Goal: Task Accomplishment & Management: Complete application form

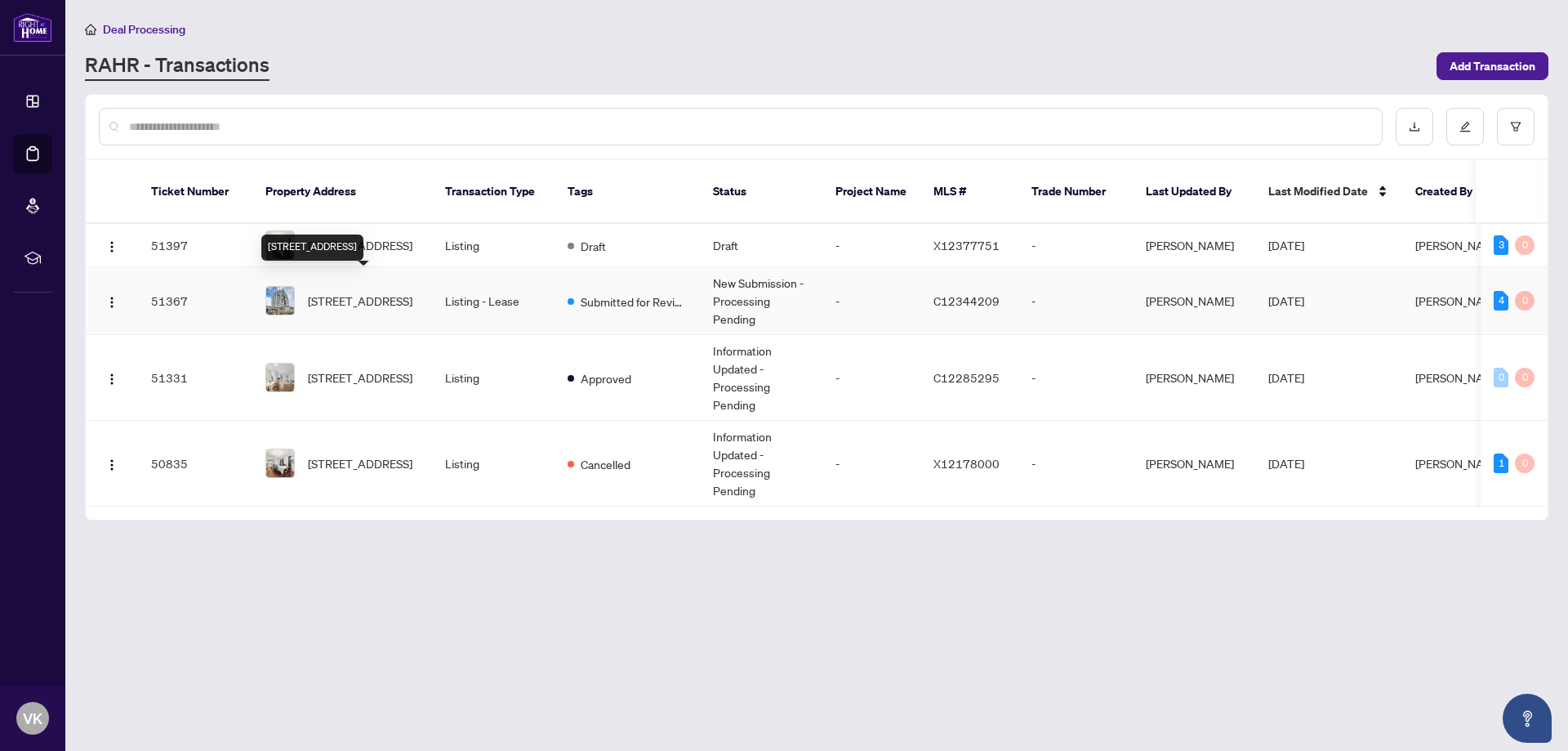
click at [349, 292] on span "[STREET_ADDRESS]" at bounding box center [360, 301] width 105 height 18
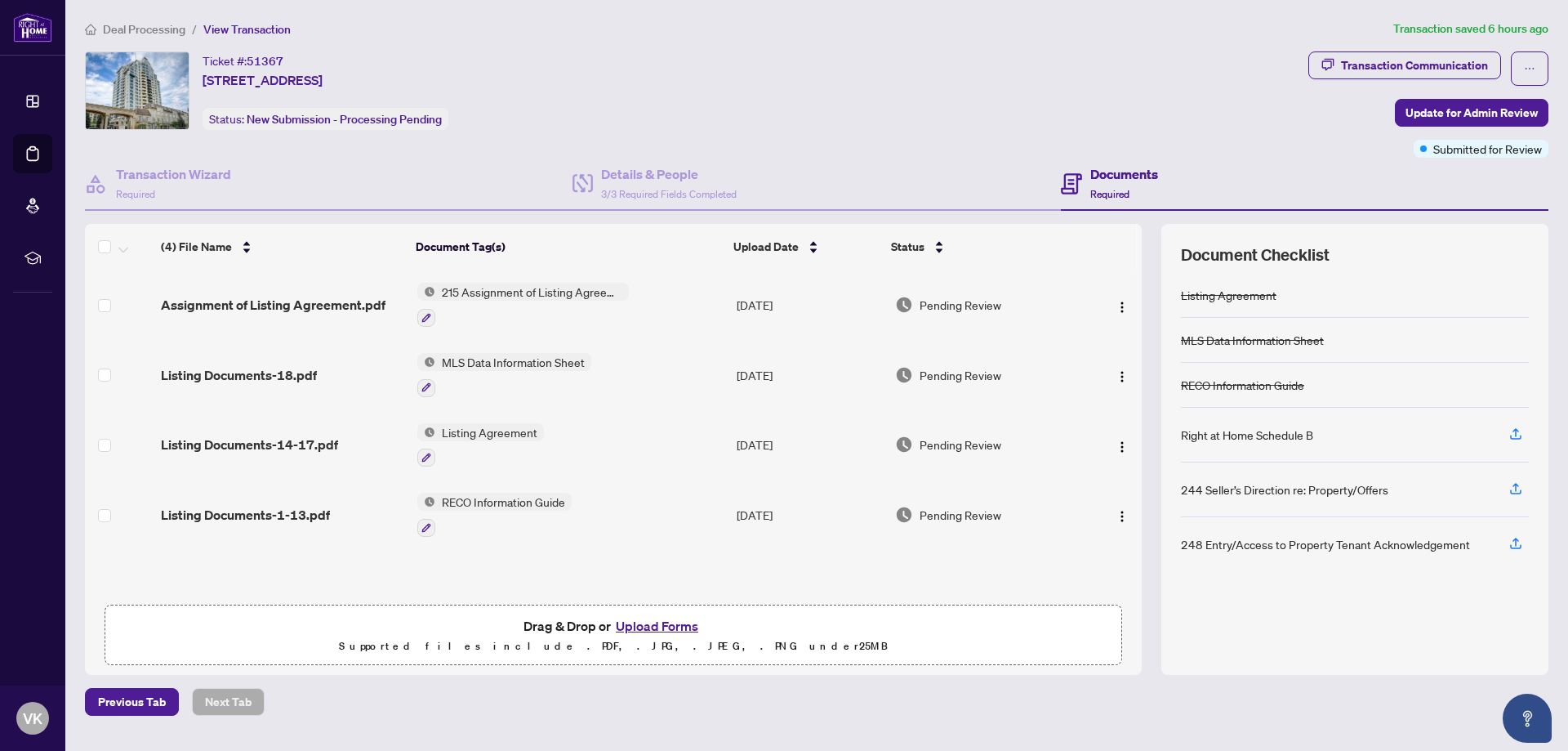
click at [680, 623] on button "Upload Forms" at bounding box center [658, 626] width 93 height 21
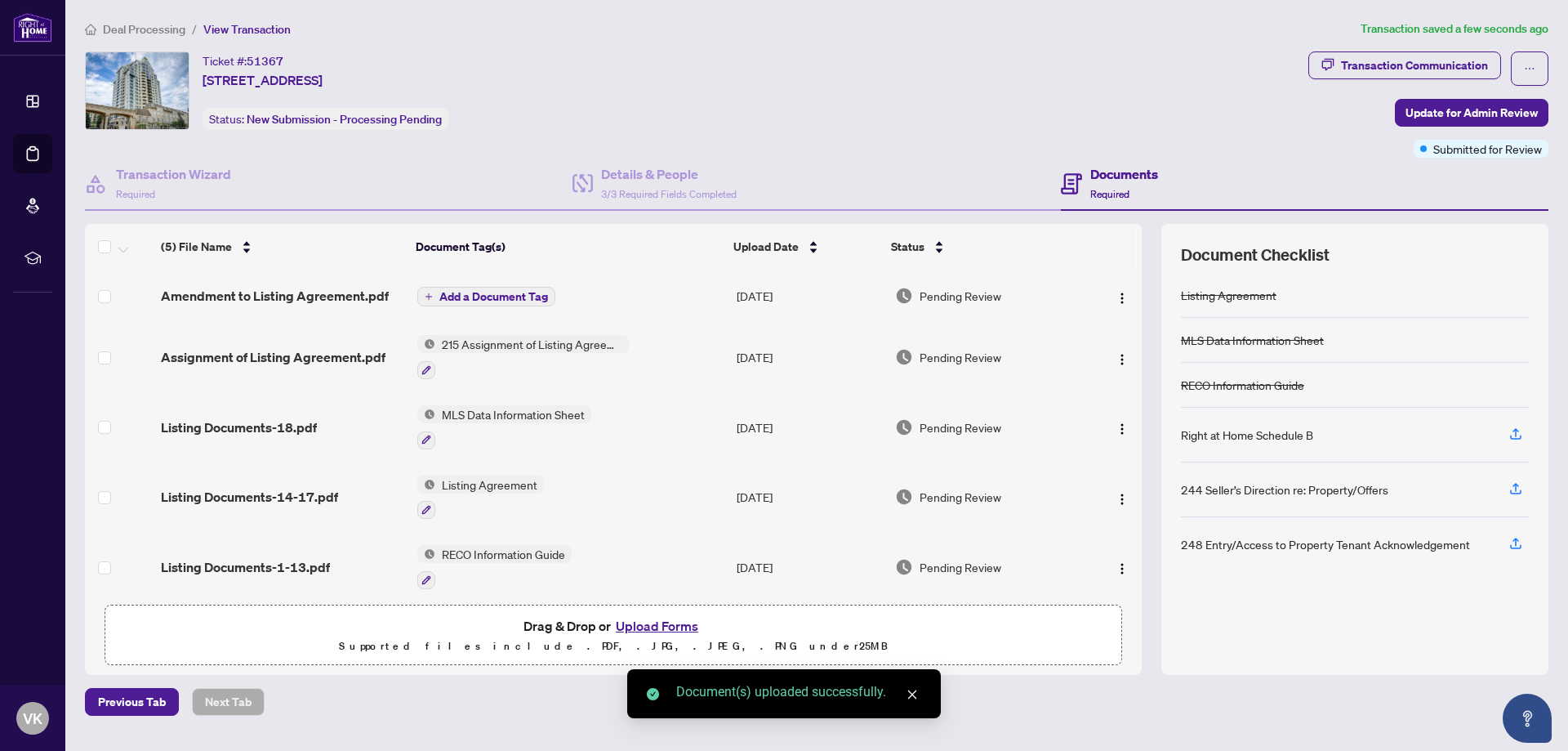
click at [485, 291] on span "Add a Document Tag" at bounding box center [494, 297] width 109 height 12
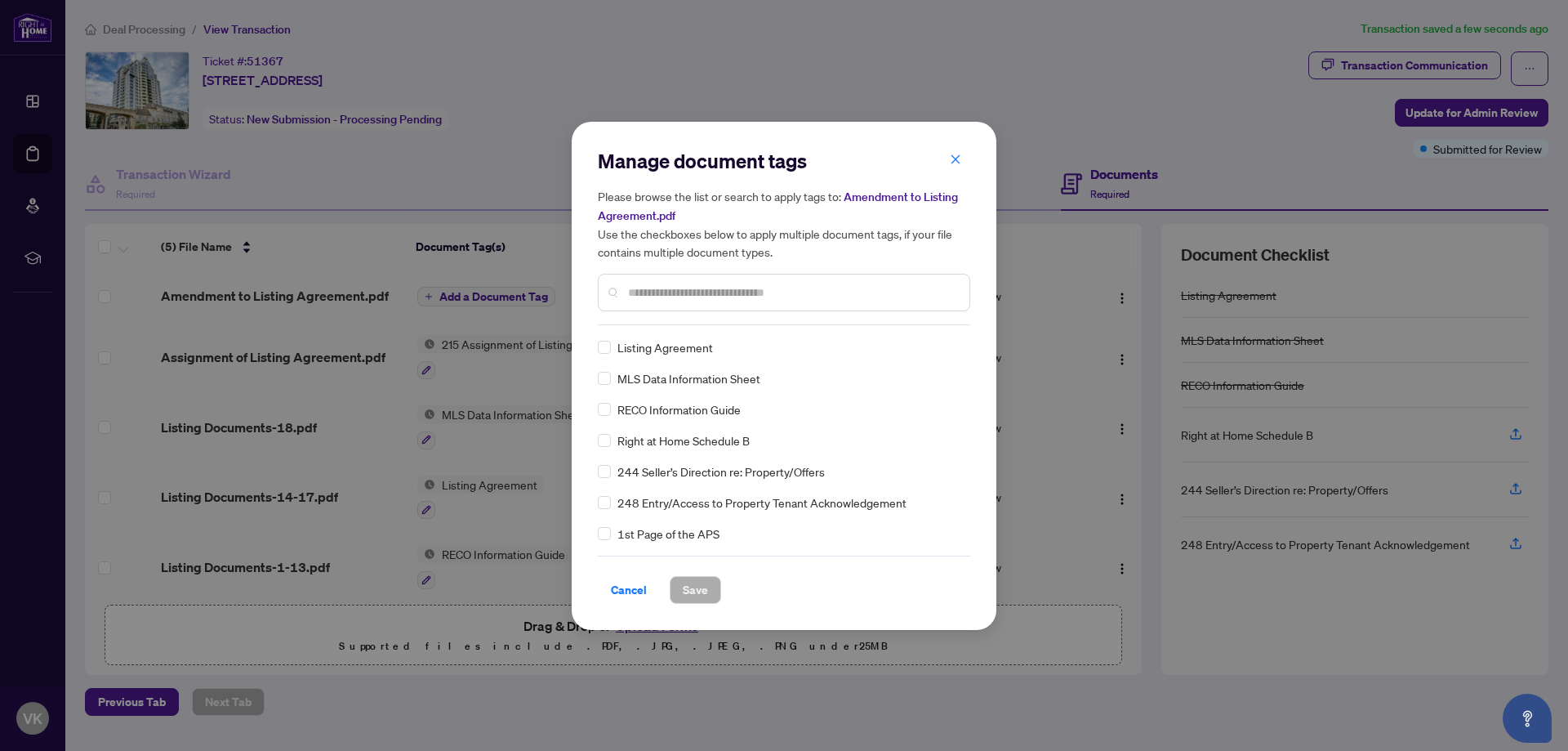
click at [722, 291] on input "text" at bounding box center [791, 292] width 328 height 18
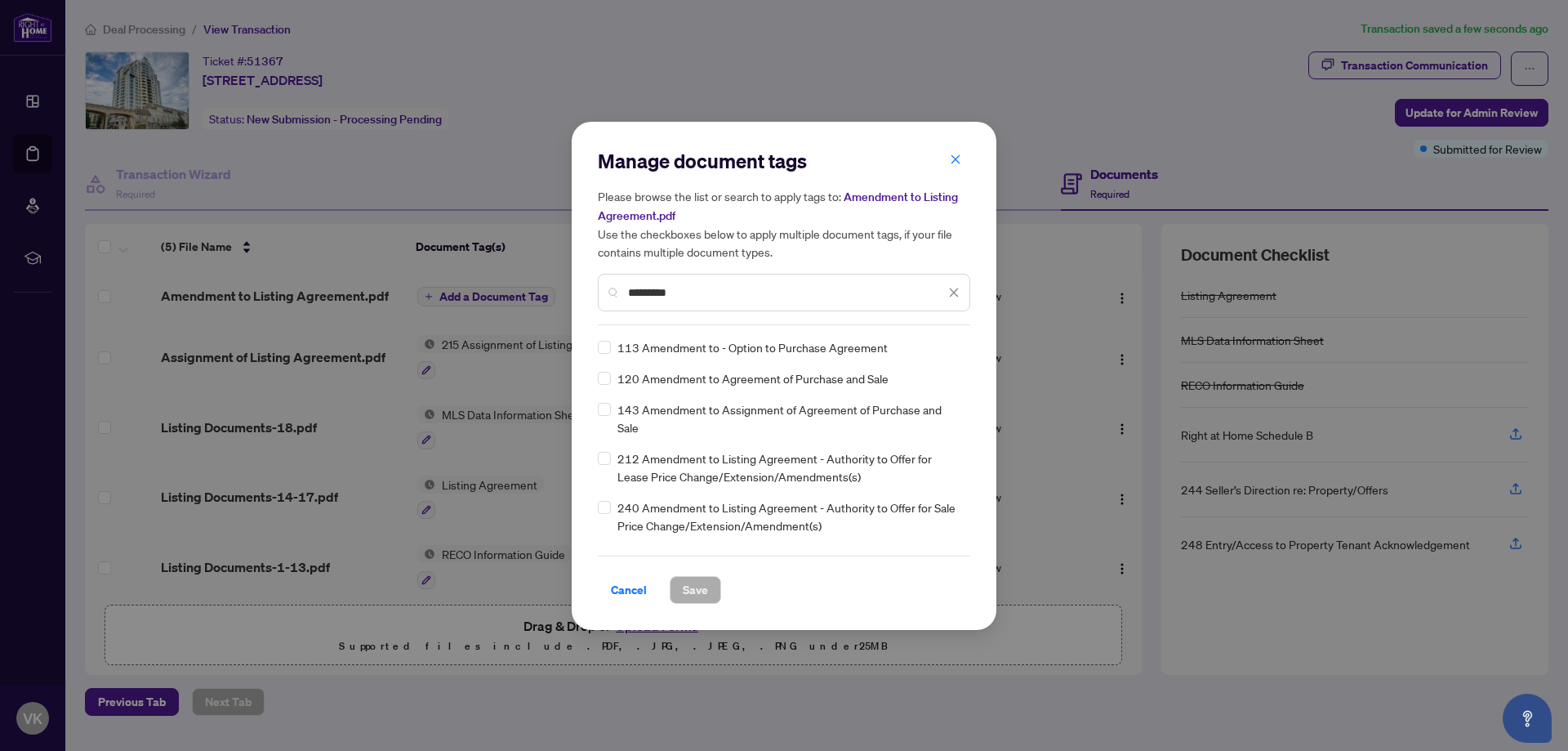
type input "*********"
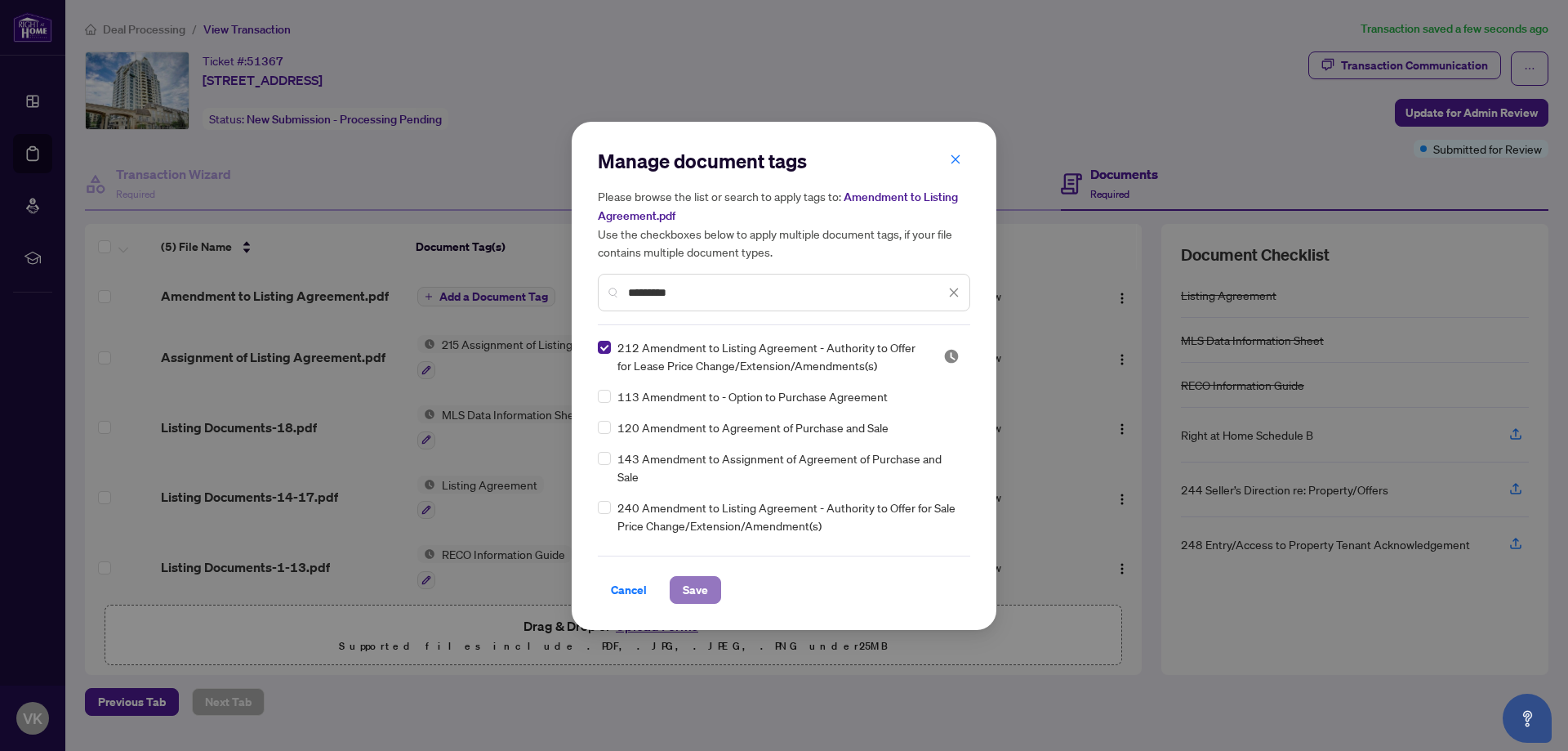
click at [700, 589] on span "Save" at bounding box center [696, 590] width 26 height 26
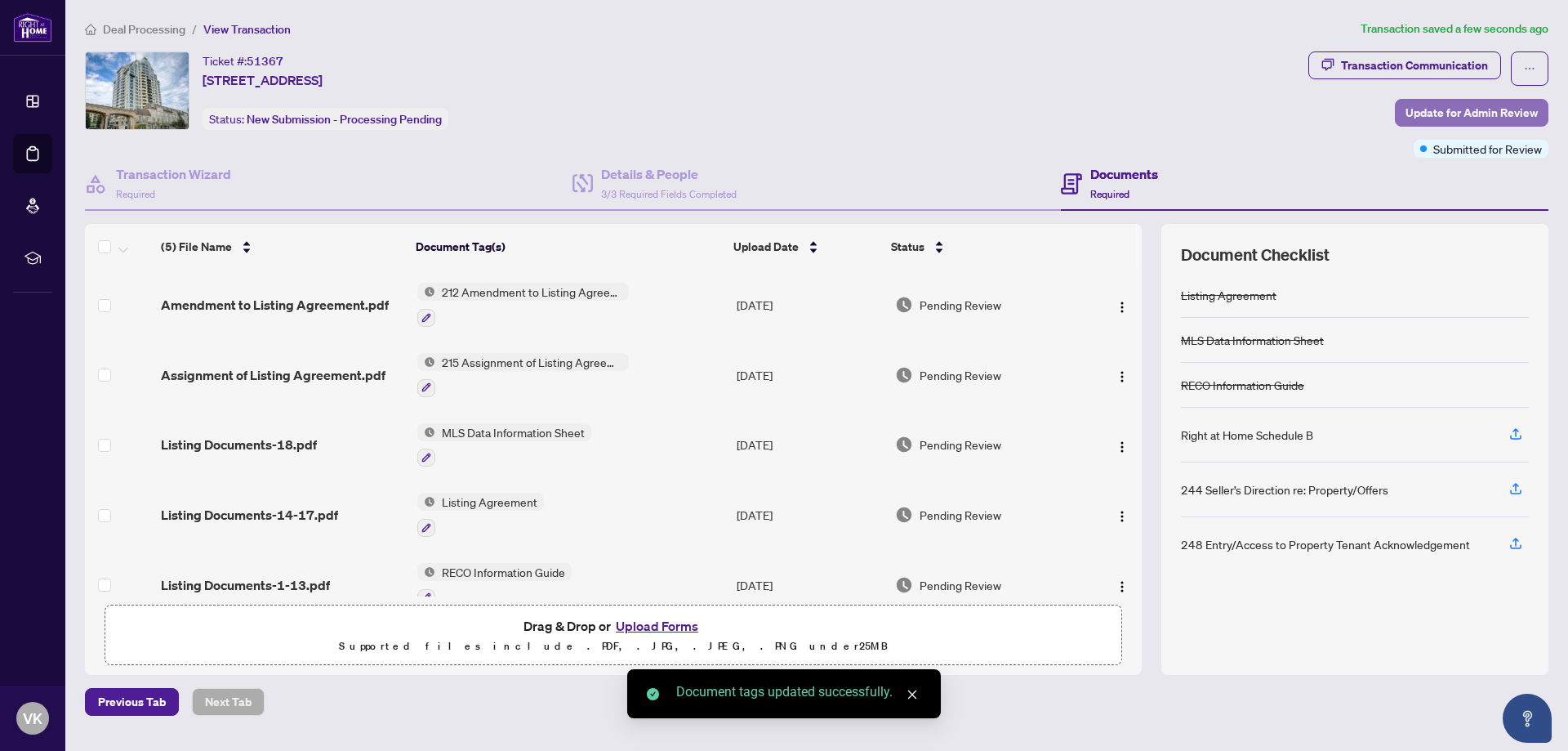
click at [1475, 109] on span "Update for Admin Review" at bounding box center [1472, 113] width 132 height 26
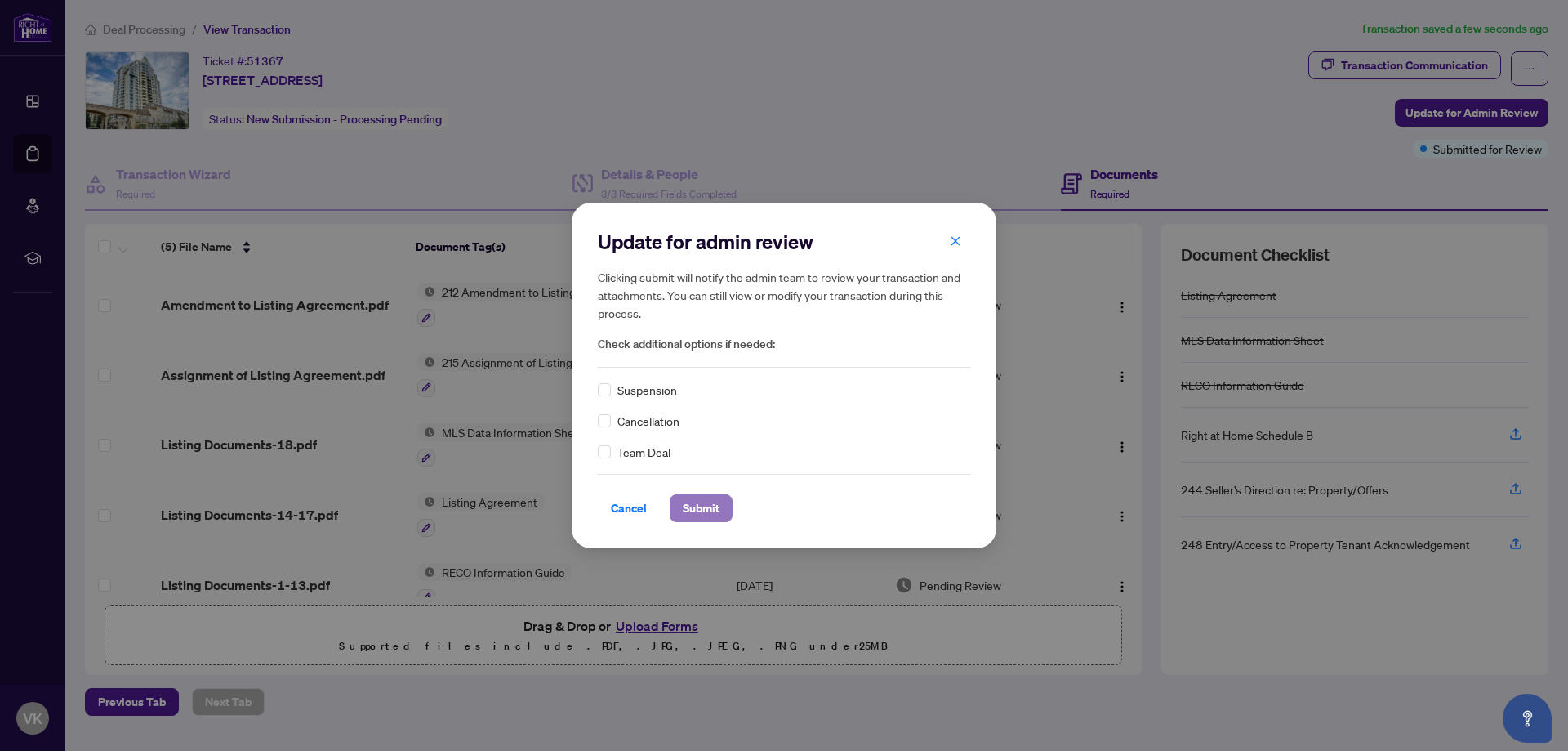
click at [707, 505] on span "Submit" at bounding box center [701, 508] width 36 height 26
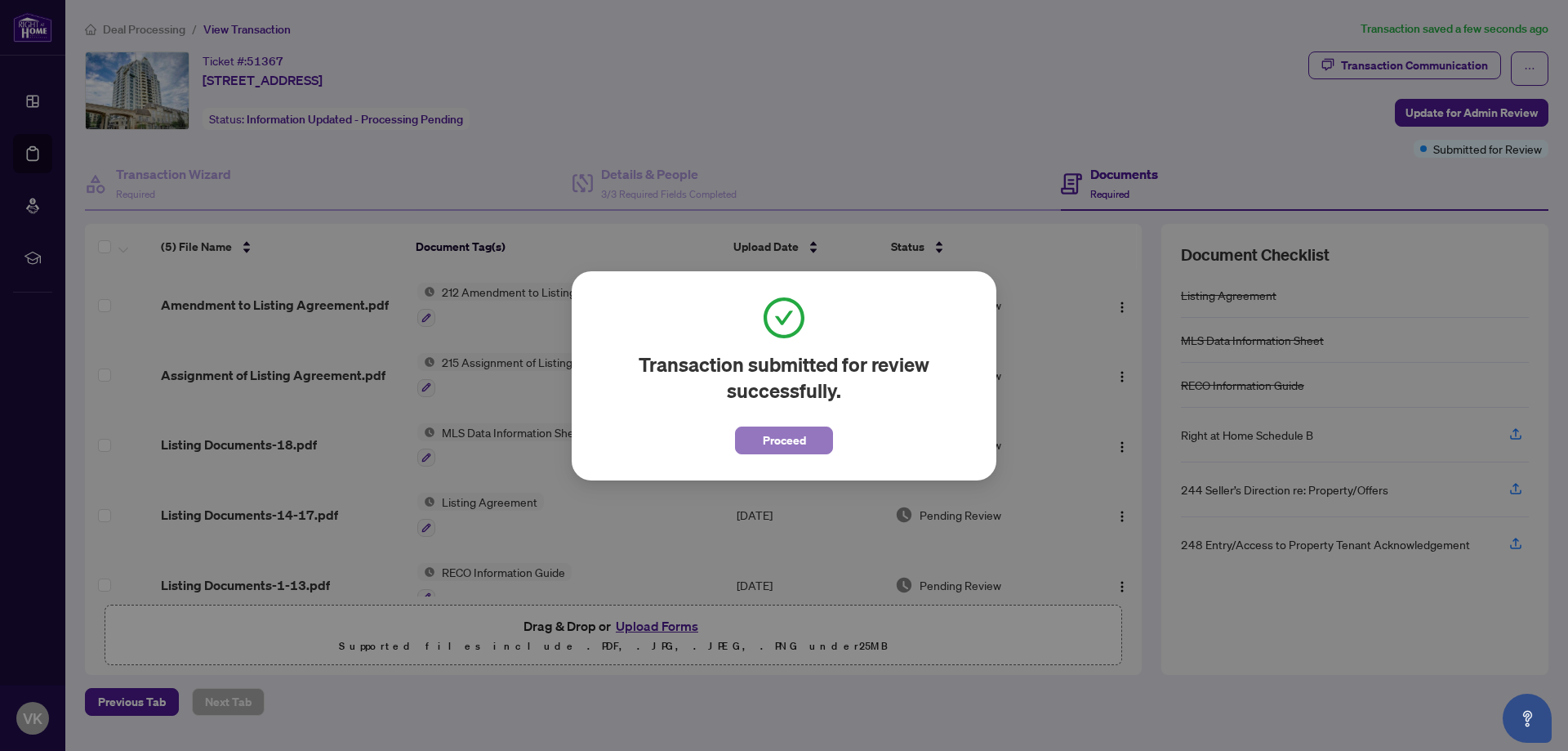
click at [817, 444] on button "Proceed" at bounding box center [784, 440] width 98 height 28
